Goal: Navigation & Orientation: Find specific page/section

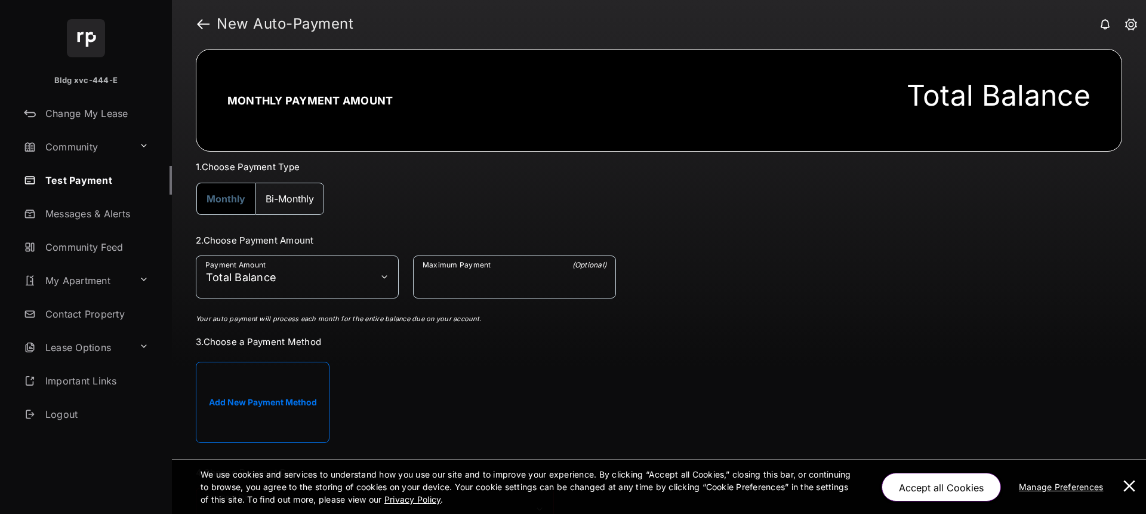
select select "**********"
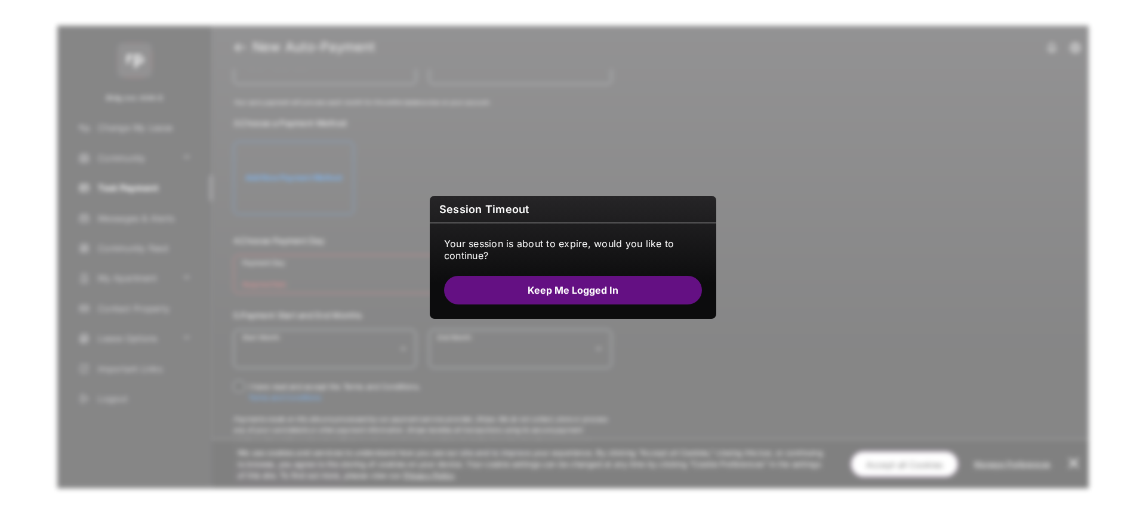
click at [521, 286] on button "Keep me logged in" at bounding box center [573, 290] width 258 height 29
click at [539, 295] on button "Keep me logged in" at bounding box center [573, 290] width 258 height 29
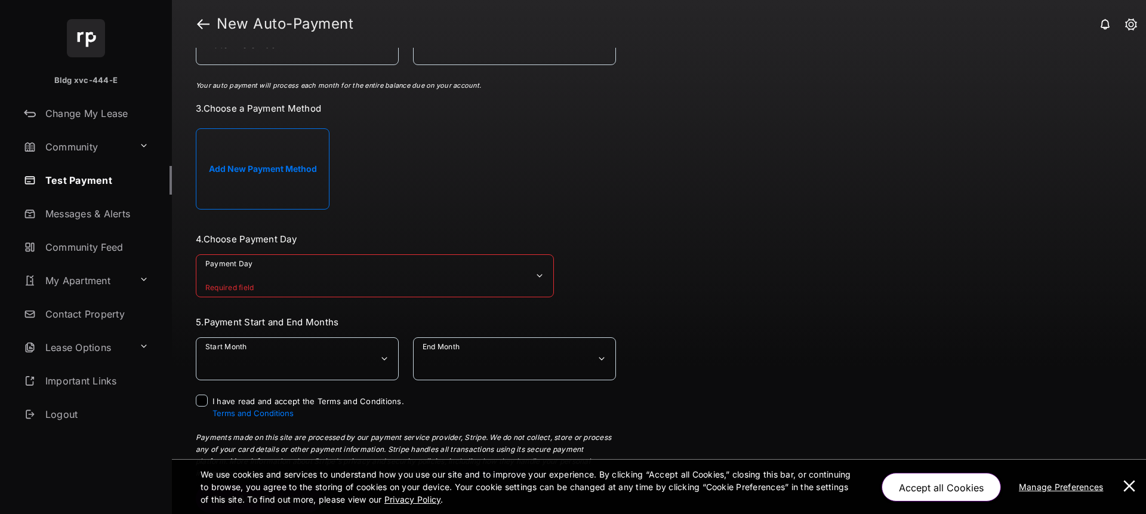
click at [69, 246] on link "Community Feed" at bounding box center [95, 247] width 153 height 29
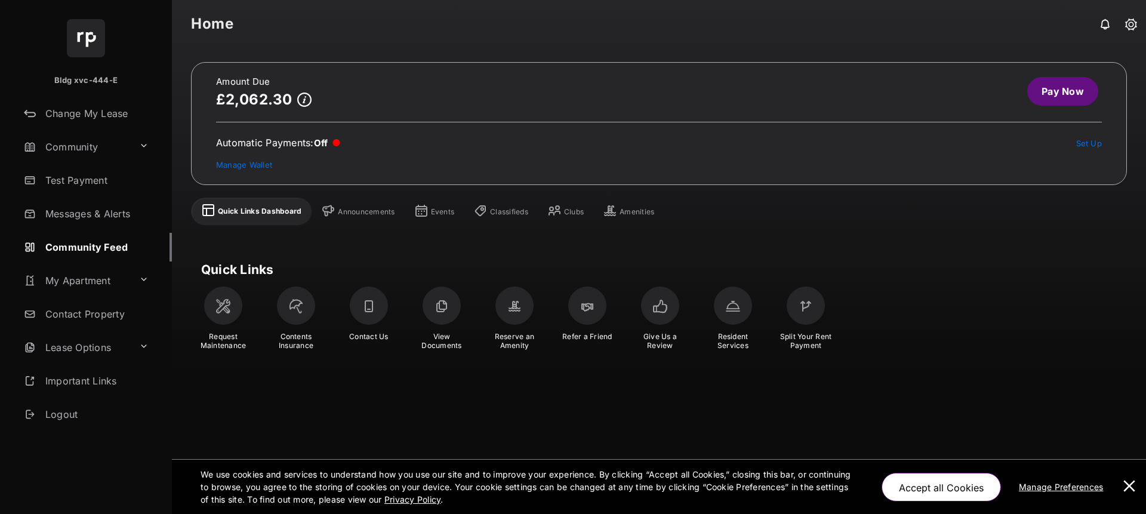
click at [645, 211] on div "Amenities" at bounding box center [636, 212] width 35 height 10
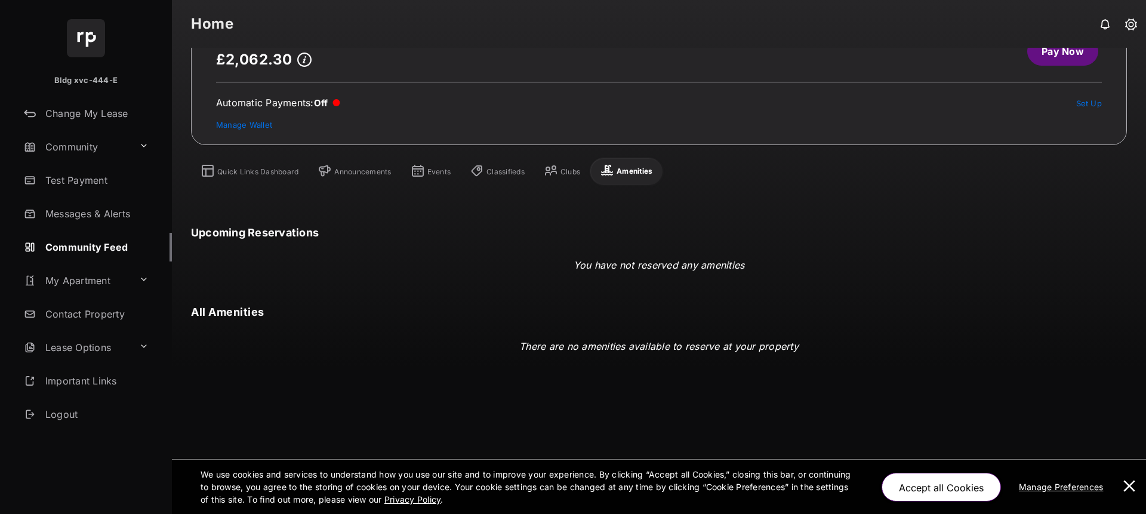
scroll to position [48, 0]
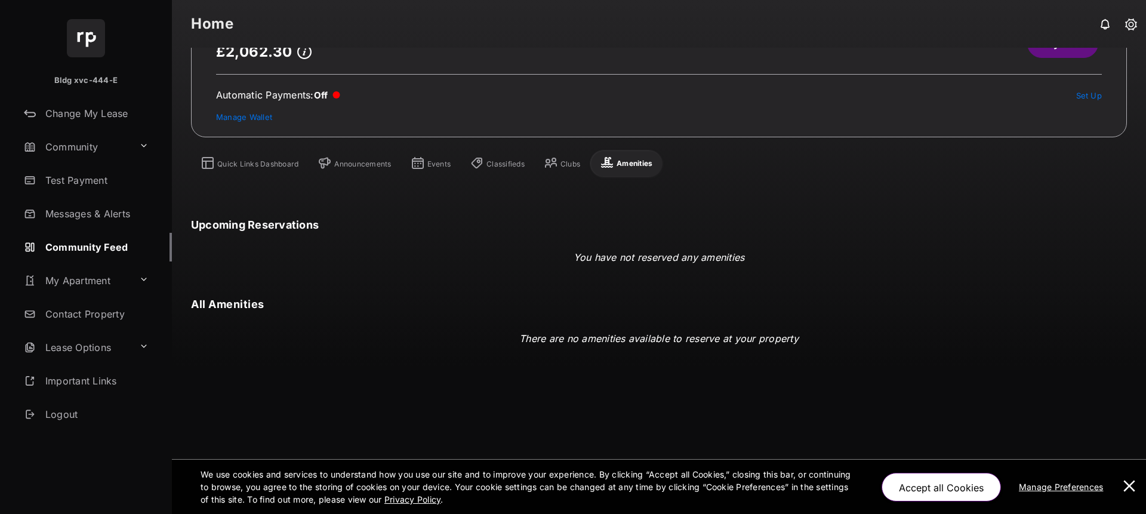
click at [969, 484] on button "Accept all Cookies" at bounding box center [940, 487] width 119 height 29
